Goal: Task Accomplishment & Management: Manage account settings

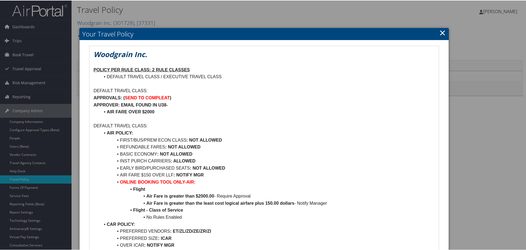
click at [440, 30] on link "×" at bounding box center [442, 32] width 6 height 11
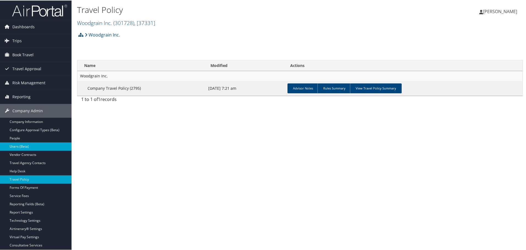
click at [29, 147] on link "Users (Beta)" at bounding box center [35, 146] width 71 height 8
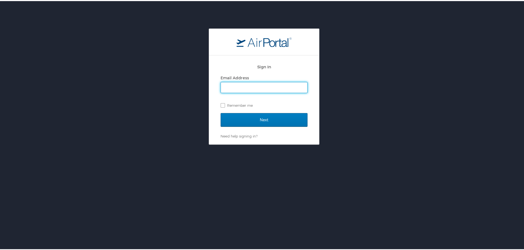
drag, startPoint x: 242, startPoint y: 88, endPoint x: 247, endPoint y: 92, distance: 6.3
click at [242, 88] on input "Email Address" at bounding box center [264, 86] width 86 height 10
type input "maggie.donnelly@cbtravel.com"
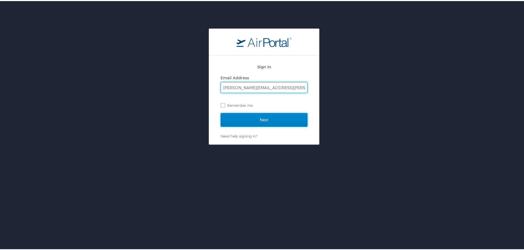
click at [224, 116] on input "Next" at bounding box center [264, 119] width 87 height 14
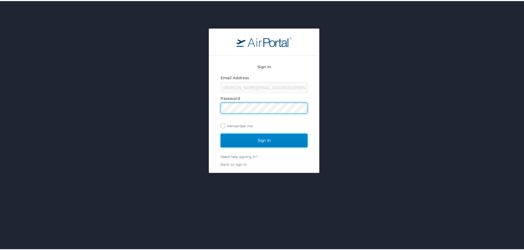
click at [255, 141] on input "Sign In" at bounding box center [264, 140] width 87 height 14
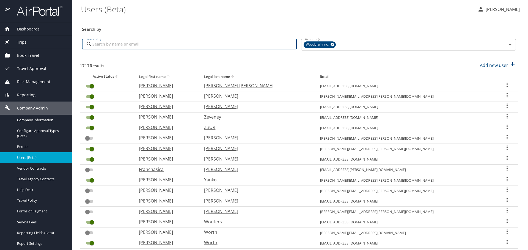
click at [149, 46] on input "Search by" at bounding box center [194, 44] width 204 height 10
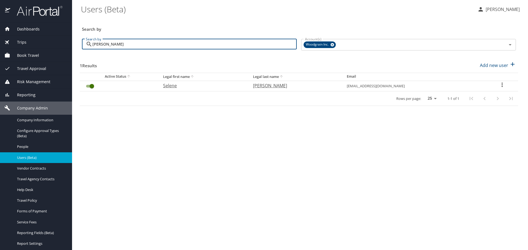
type input "byron"
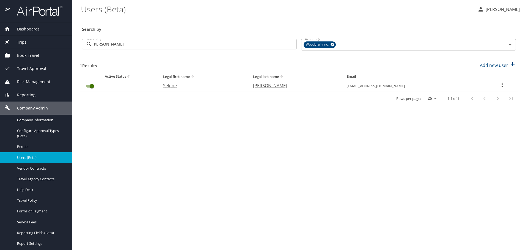
click at [502, 84] on icon "User Search Table" at bounding box center [502, 85] width 7 height 7
click at [485, 87] on li "View profile" at bounding box center [485, 86] width 80 height 10
select select "US"
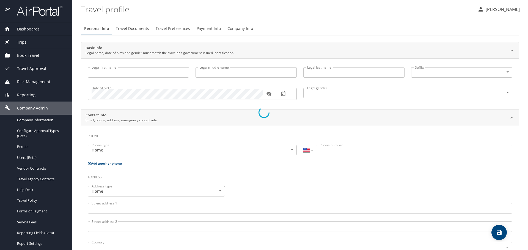
type input "Selene"
type input "E"
type input "Byron"
type input "Female"
select select "US"
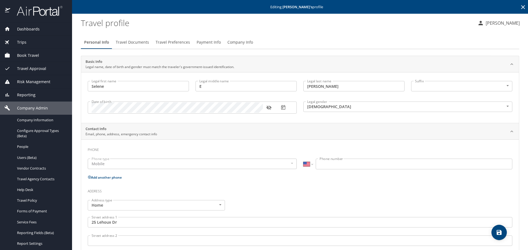
click at [269, 107] on icon "button" at bounding box center [268, 108] width 5 height 4
click at [498, 233] on icon "save" at bounding box center [499, 233] width 7 height 7
select select "US"
click at [28, 9] on img at bounding box center [37, 10] width 52 height 11
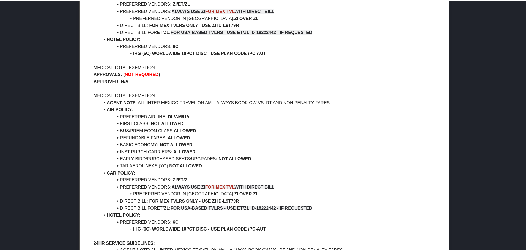
scroll to position [880, 0]
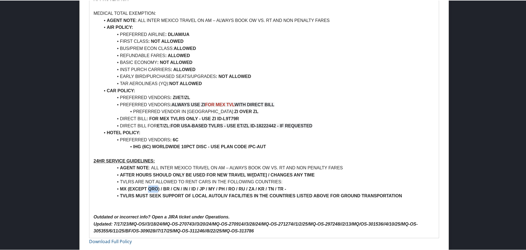
drag, startPoint x: 148, startPoint y: 187, endPoint x: 158, endPoint y: 187, distance: 9.9
click at [158, 187] on strong "MX (EXCEPT QRO) / BR / CN / IN / ID / JP / MY / PH / RO / RU / ZA / KR / TN / T…" at bounding box center [203, 188] width 166 height 5
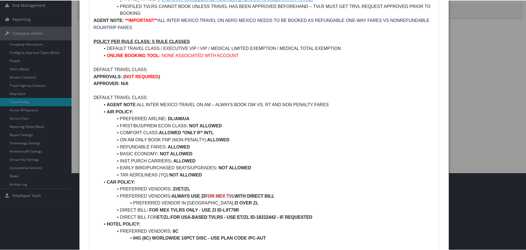
scroll to position [0, 0]
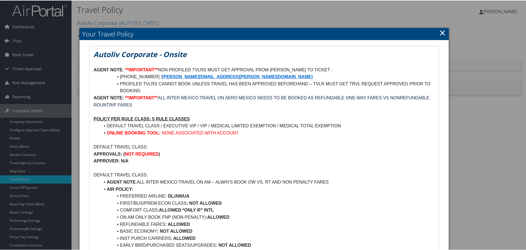
click at [439, 31] on link "×" at bounding box center [442, 32] width 6 height 11
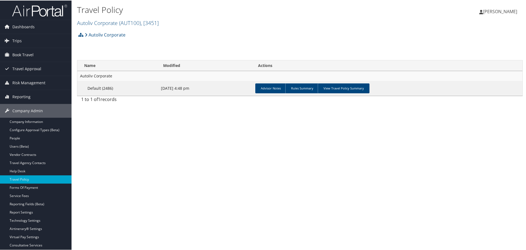
click at [46, 4] on img at bounding box center [39, 10] width 55 height 13
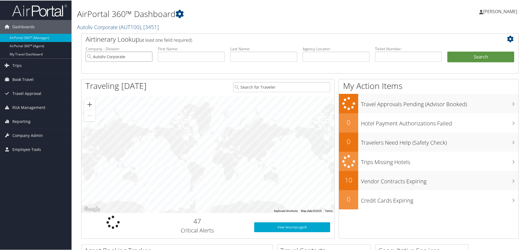
click at [146, 57] on input "Autoliv Corporate" at bounding box center [119, 56] width 67 height 10
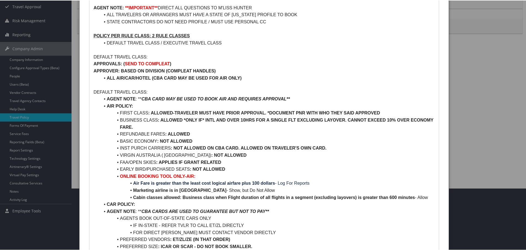
scroll to position [110, 0]
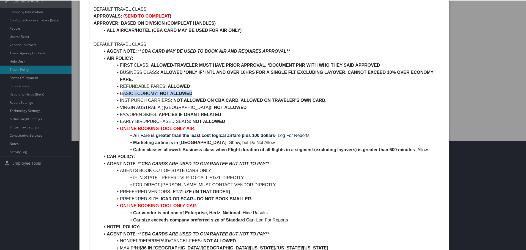
drag, startPoint x: 122, startPoint y: 93, endPoint x: 199, endPoint y: 91, distance: 77.0
click at [199, 91] on li "BASIC ECONOMY : NOT ALLOWED" at bounding box center [267, 93] width 334 height 7
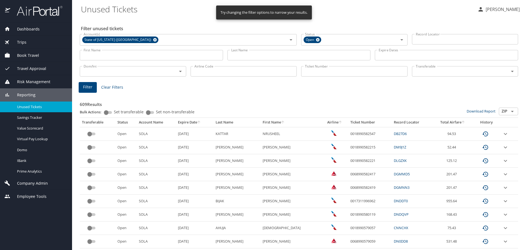
click at [273, 55] on input "Last Name" at bounding box center [298, 55] width 143 height 10
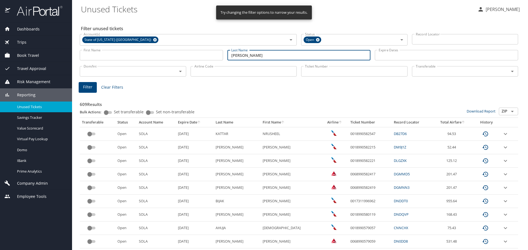
type input "perault"
click at [87, 88] on span "Filter" at bounding box center [87, 87] width 9 height 7
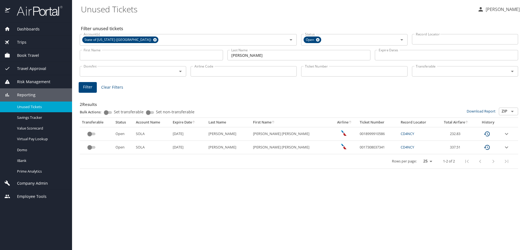
click at [357, 148] on td "0017308037341" at bounding box center [377, 147] width 41 height 13
copy td "0017308037341"
